Goal: Task Accomplishment & Management: Manage account settings

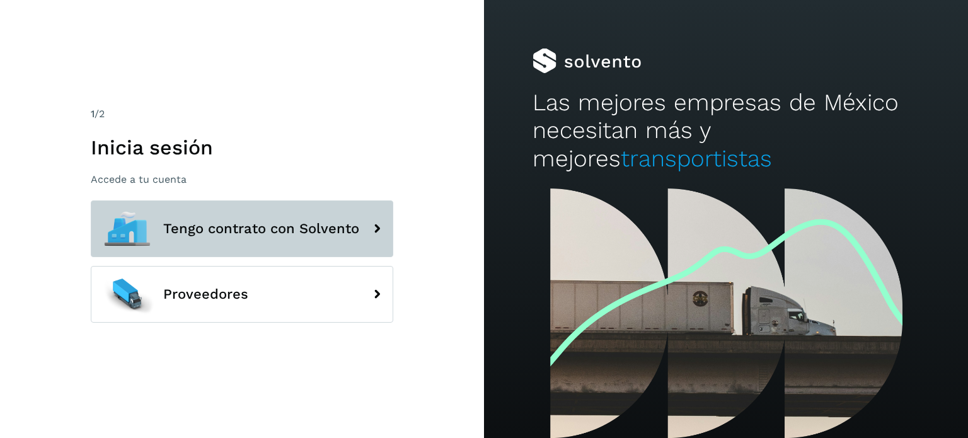
click at [205, 211] on button "Tengo contrato con Solvento" at bounding box center [242, 228] width 303 height 57
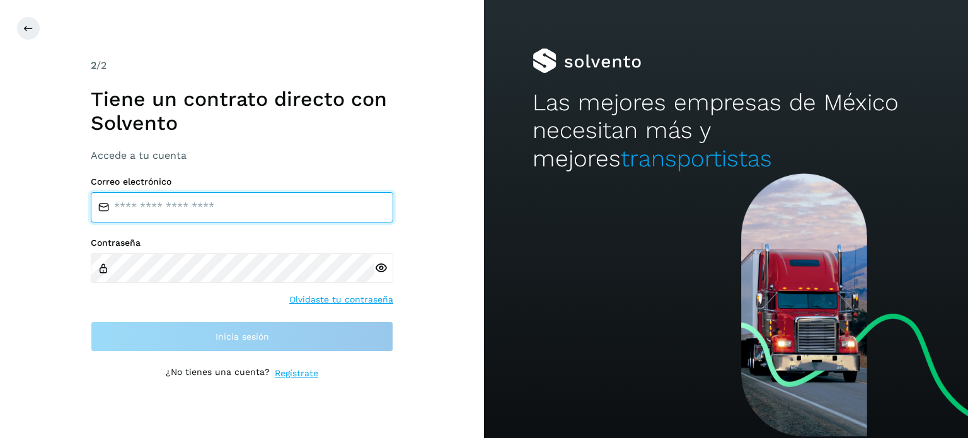
click at [271, 212] on input "email" at bounding box center [242, 207] width 303 height 30
type input "**********"
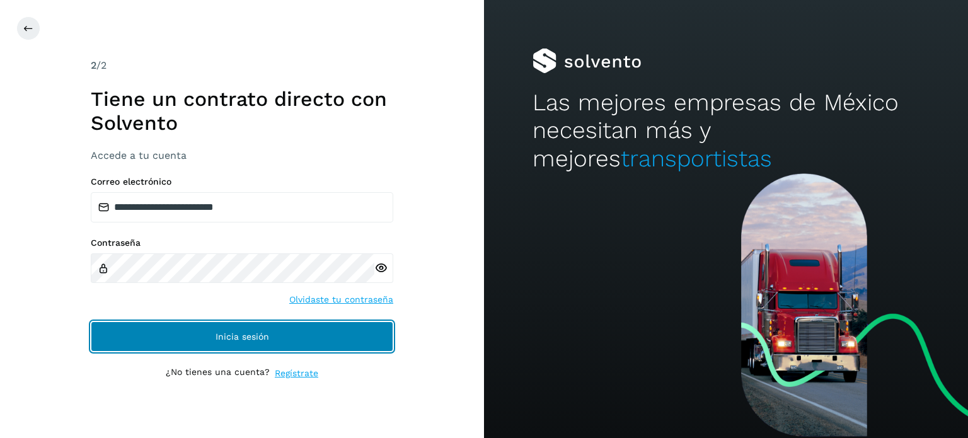
click at [233, 333] on span "Inicia sesión" at bounding box center [243, 336] width 54 height 9
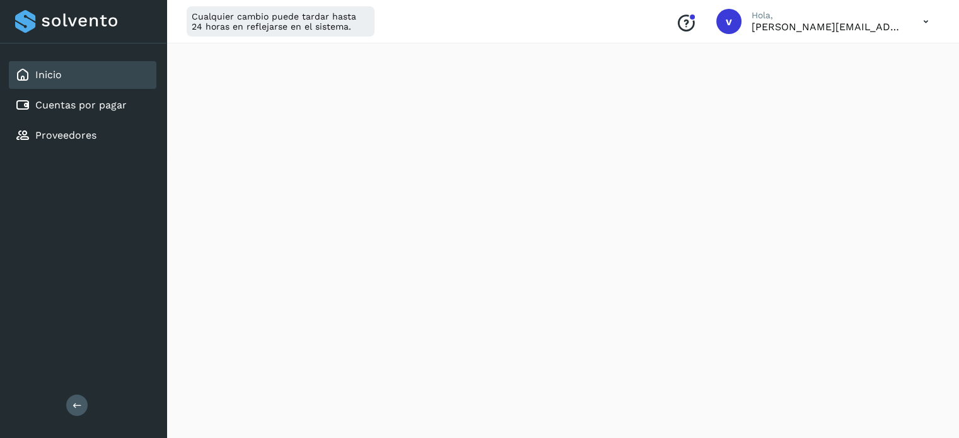
scroll to position [252, 0]
click at [76, 410] on button at bounding box center [76, 405] width 21 height 21
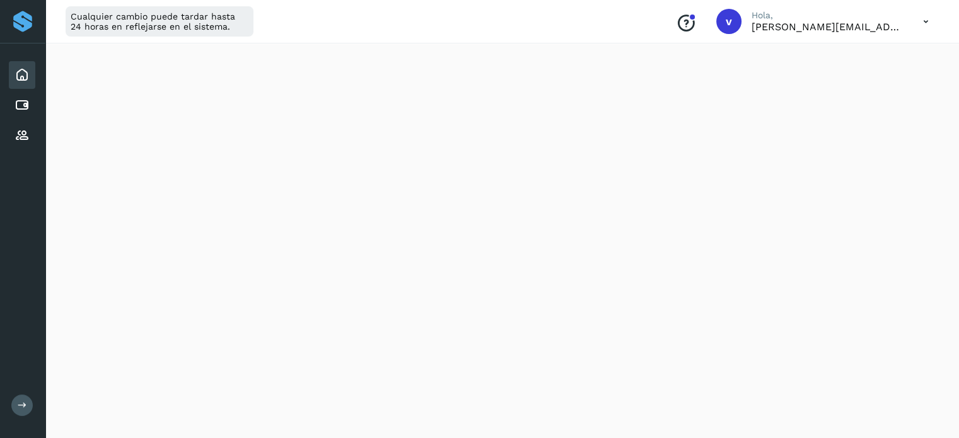
click at [920, 25] on icon at bounding box center [926, 22] width 26 height 26
click at [867, 87] on div "Cerrar sesión" at bounding box center [863, 81] width 150 height 24
